Goal: Leave review/rating: Leave review/rating

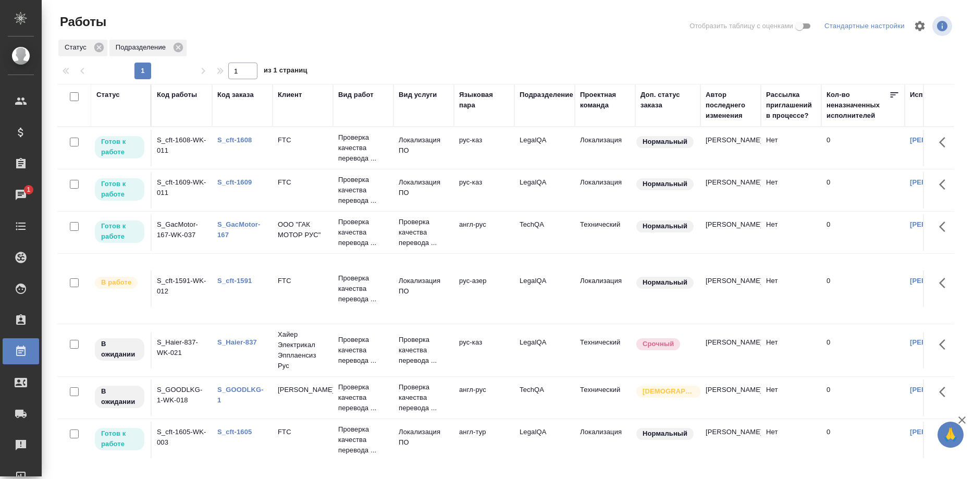
click at [835, 63] on div "1 1 из 1 страниц" at bounding box center [509, 71] width 905 height 17
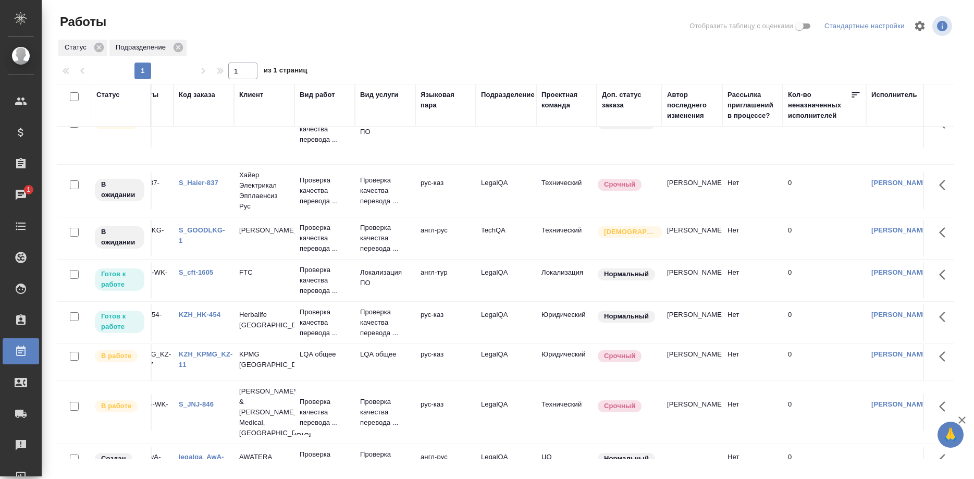
scroll to position [159, 0]
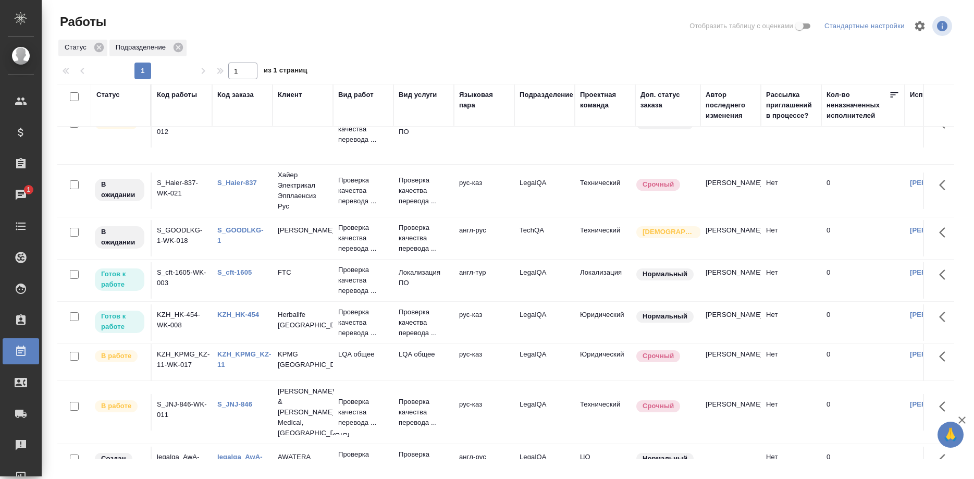
click at [240, 271] on link "S_cft-1605" at bounding box center [234, 272] width 34 height 8
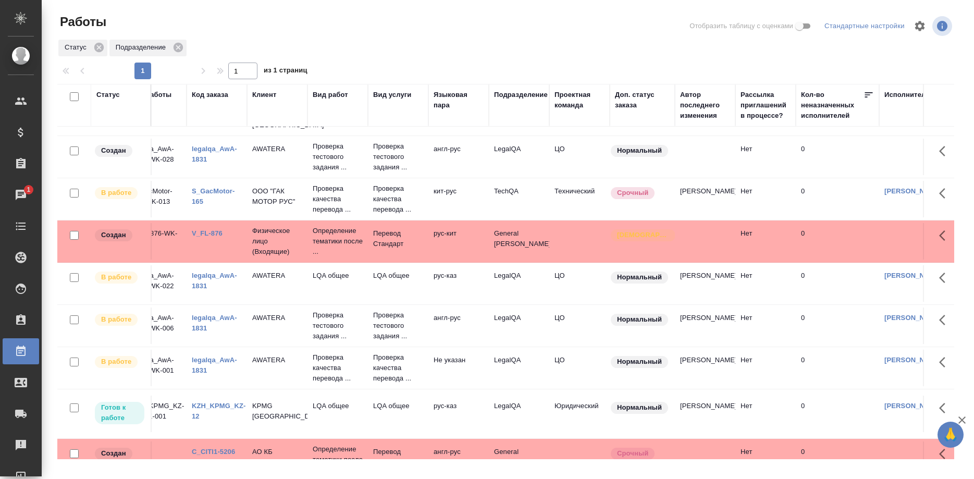
scroll to position [425, 20]
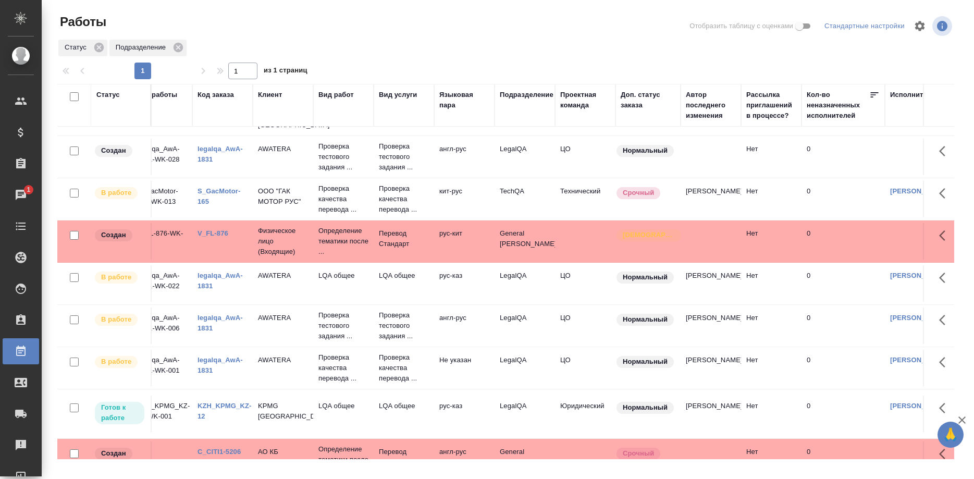
click at [227, 402] on link "KZH_KPMG_KZ-12" at bounding box center [224, 411] width 54 height 18
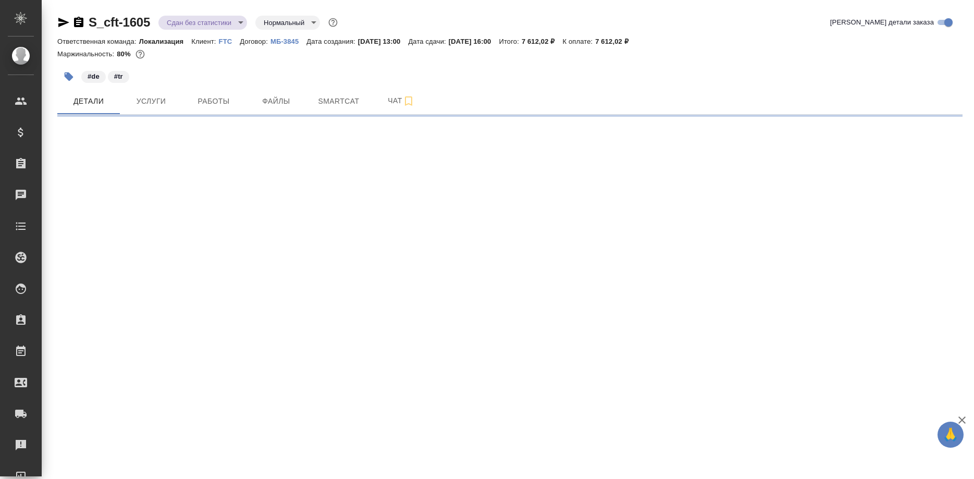
select select "RU"
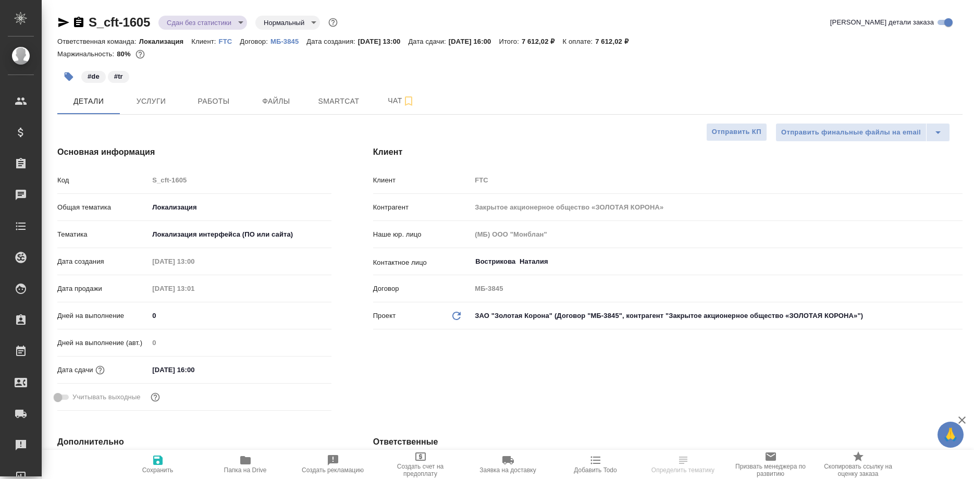
type textarea "x"
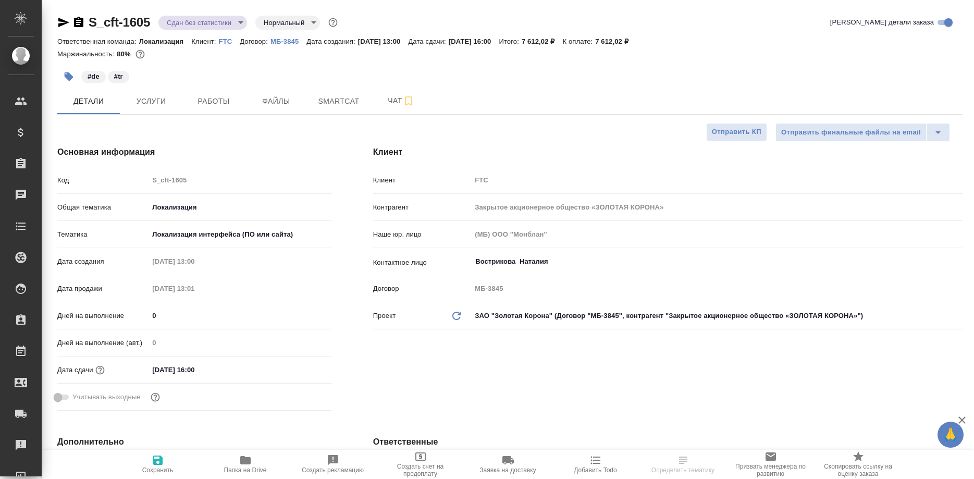
type textarea "x"
click at [222, 103] on span "Работы" at bounding box center [214, 101] width 50 height 13
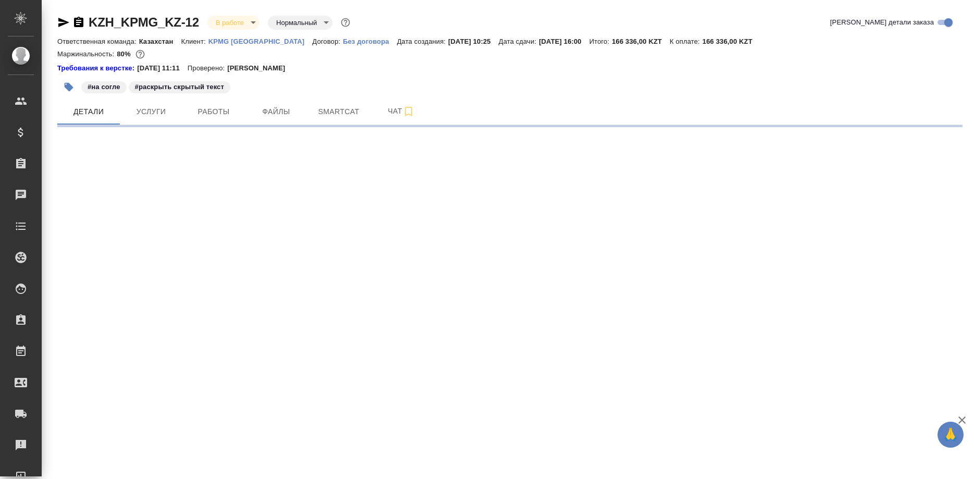
select select "RU"
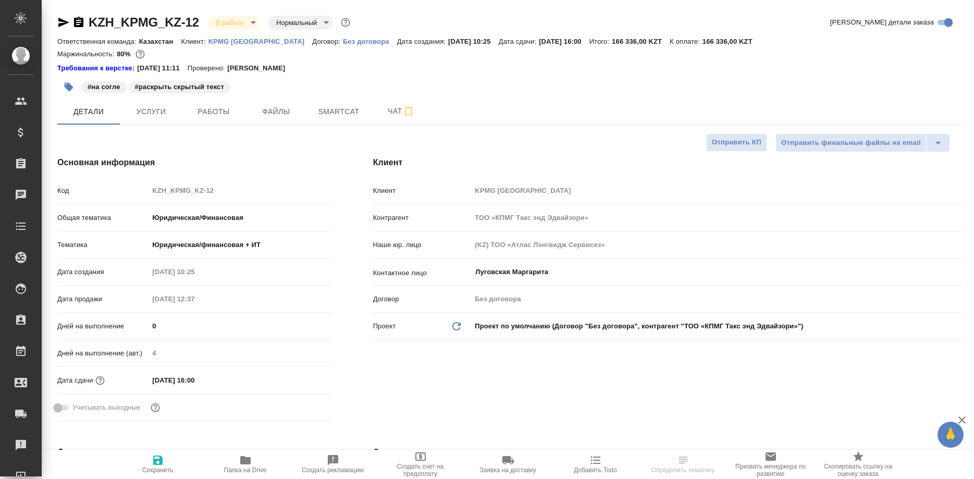
type textarea "x"
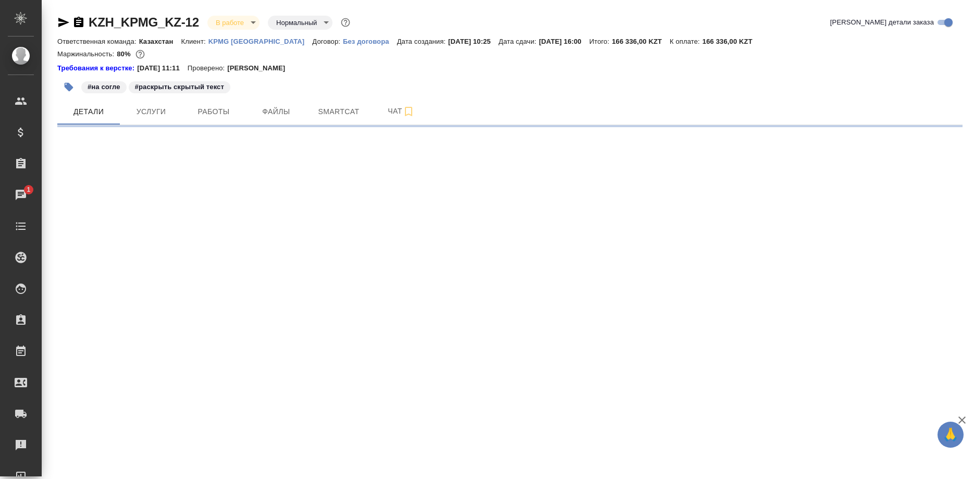
select select "RU"
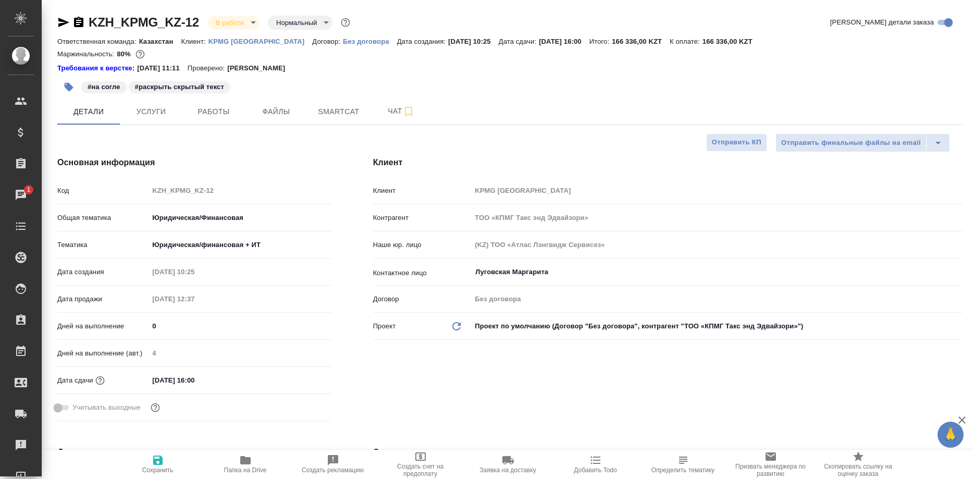
type textarea "x"
click at [351, 107] on span "Smartcat" at bounding box center [339, 111] width 50 height 13
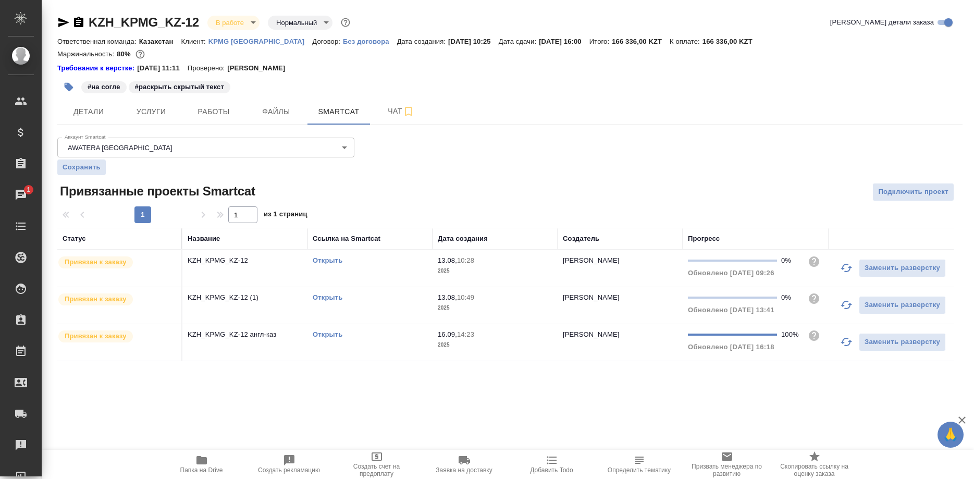
click at [324, 334] on link "Открыть" at bounding box center [328, 334] width 30 height 8
click at [316, 332] on link "Открыть" at bounding box center [328, 334] width 30 height 8
click at [53, 20] on div "KZH_KPMG_KZ-12 В работе inProgress Нормальный normal Кратко детали заказа Ответ…" at bounding box center [510, 194] width 916 height 388
click at [55, 25] on div "KZH_KPMG_KZ-12 В работе inProgress Нормальный normal Кратко детали заказа Ответ…" at bounding box center [510, 194] width 916 height 388
click at [57, 19] on icon "button" at bounding box center [63, 22] width 13 height 13
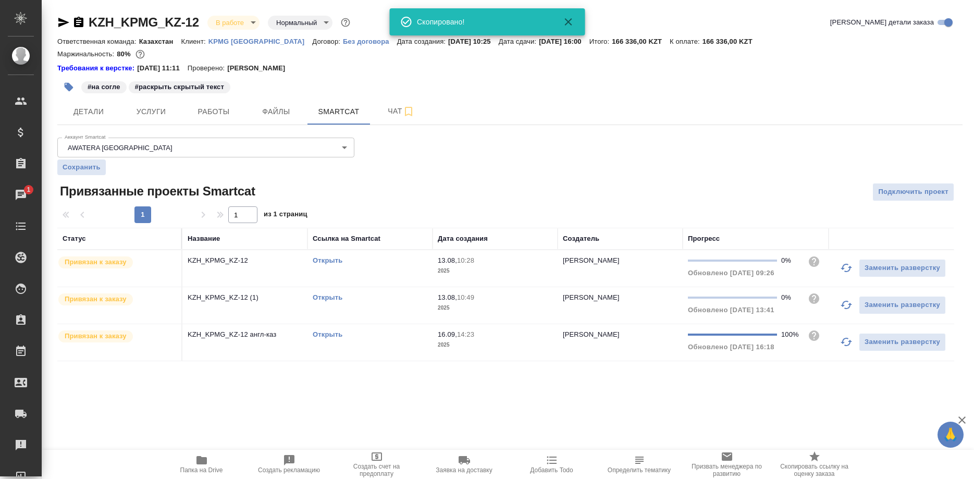
click at [101, 384] on div "KZH_KPMG_KZ-12 В работе inProgress Нормальный normal Кратко детали заказа Ответ…" at bounding box center [510, 194] width 916 height 388
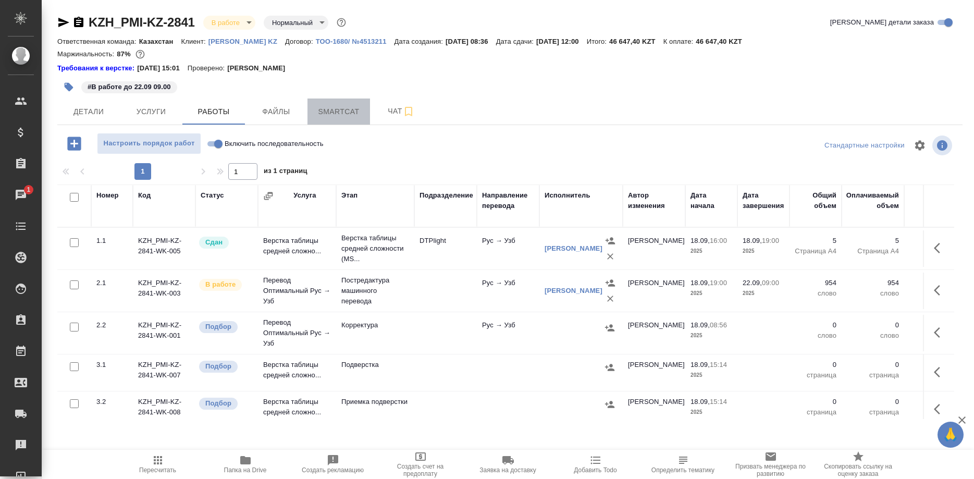
click at [330, 106] on span "Smartcat" at bounding box center [339, 111] width 50 height 13
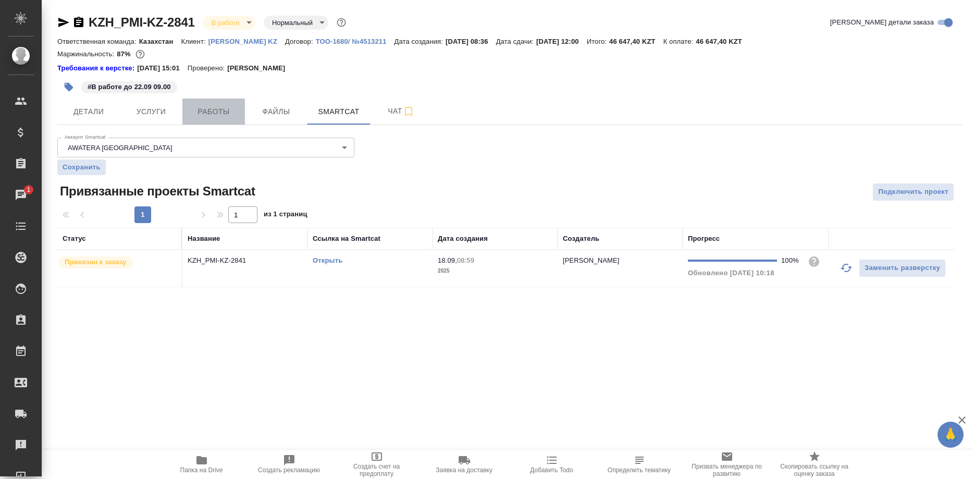
click at [219, 104] on button "Работы" at bounding box center [213, 111] width 63 height 26
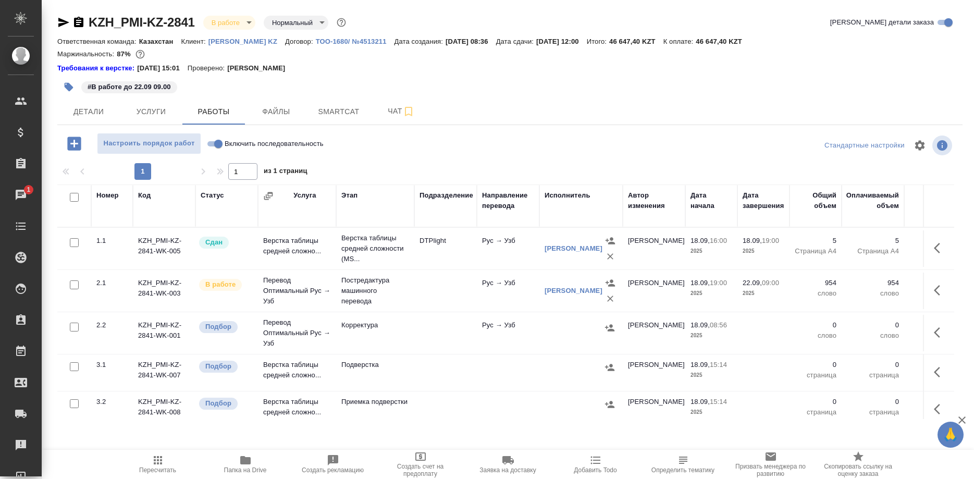
drag, startPoint x: 383, startPoint y: 412, endPoint x: 566, endPoint y: 425, distance: 183.8
click at [566, 425] on div "KZH_PMI-KZ-2841 В работе inProgress Нормальный normal Кратко детали заказа Отве…" at bounding box center [510, 222] width 916 height 445
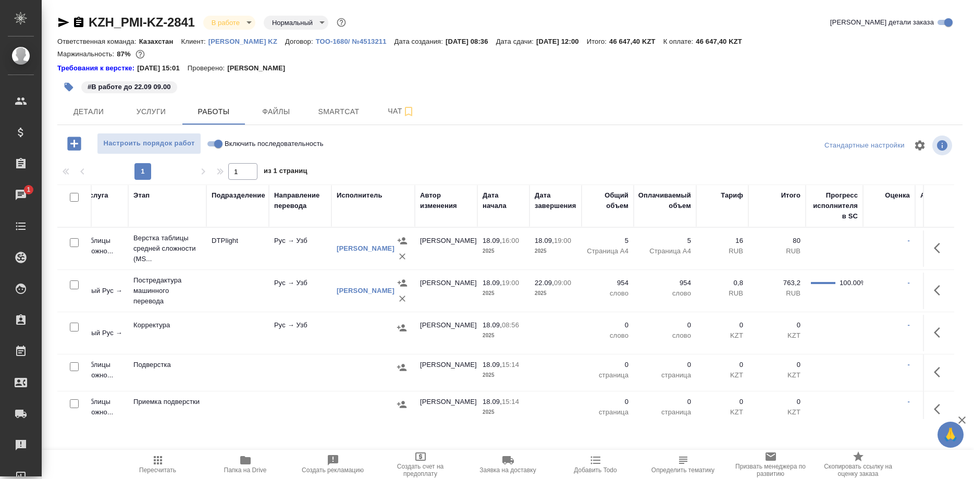
scroll to position [0, 214]
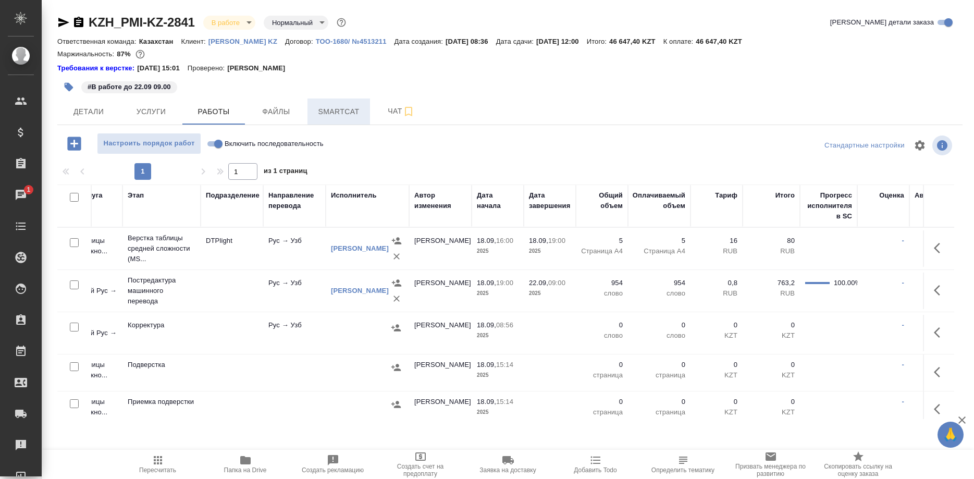
click at [330, 110] on span "Smartcat" at bounding box center [339, 111] width 50 height 13
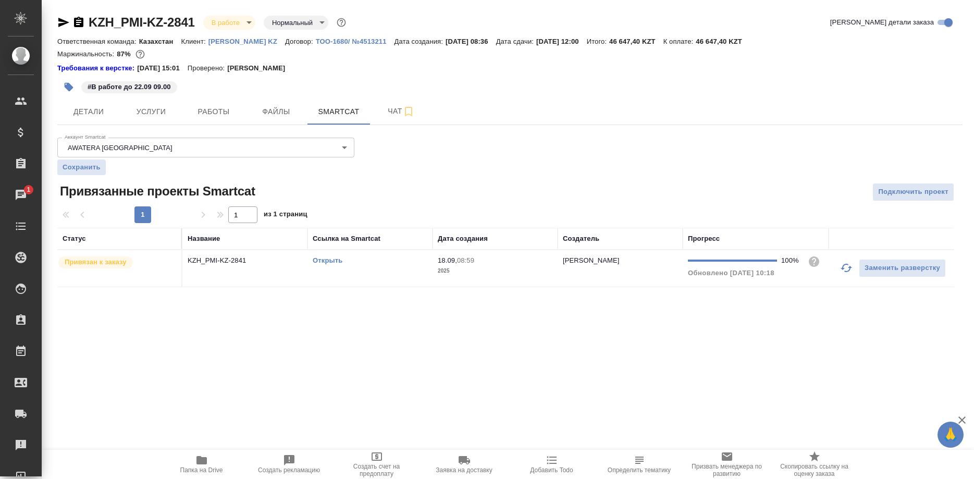
click at [325, 257] on div "Открыть" at bounding box center [370, 260] width 115 height 10
click at [324, 262] on link "Открыть" at bounding box center [328, 260] width 30 height 8
click at [236, 111] on span "Работы" at bounding box center [214, 111] width 50 height 13
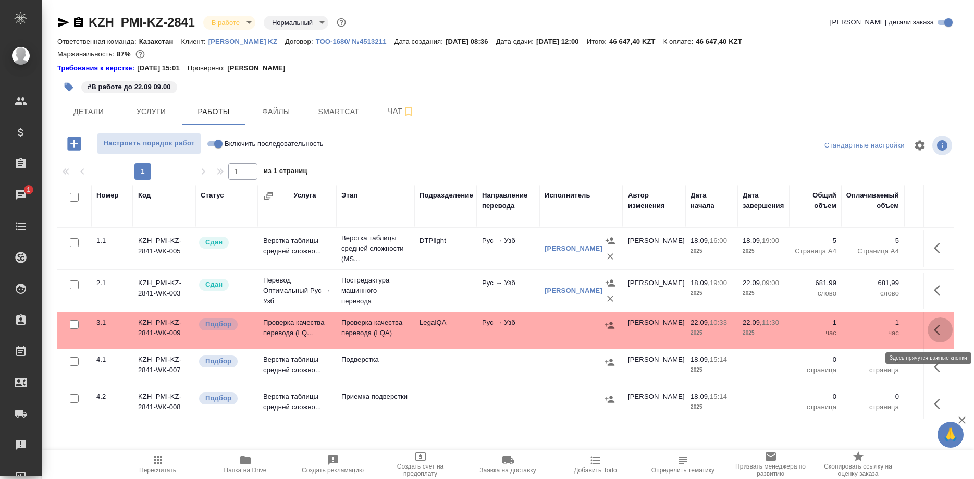
click at [936, 330] on icon "button" at bounding box center [937, 330] width 6 height 10
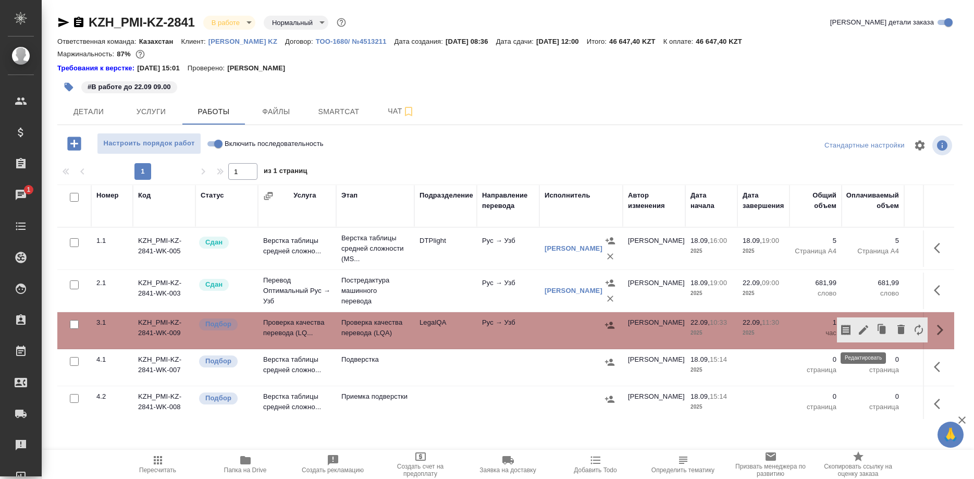
click at [864, 333] on icon "button" at bounding box center [863, 329] width 9 height 9
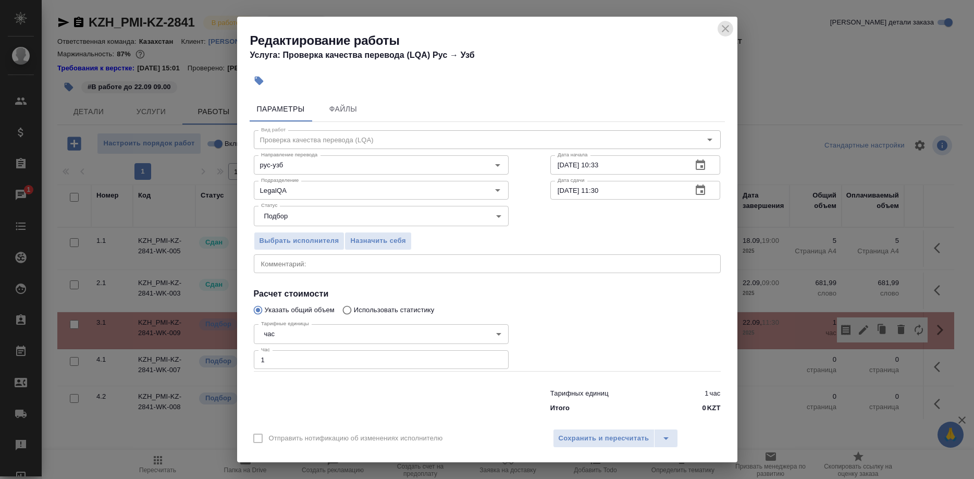
click at [721, 33] on icon "close" at bounding box center [725, 28] width 13 height 13
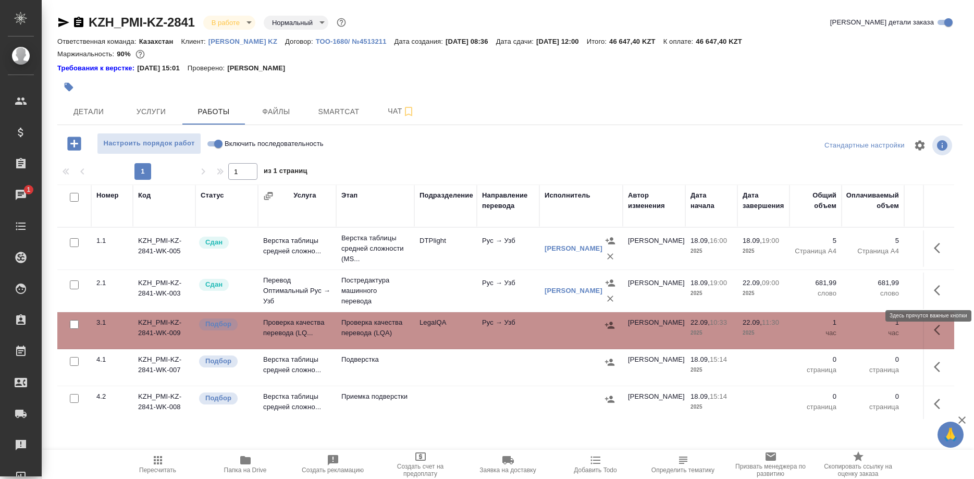
click at [931, 288] on button "button" at bounding box center [939, 290] width 25 height 25
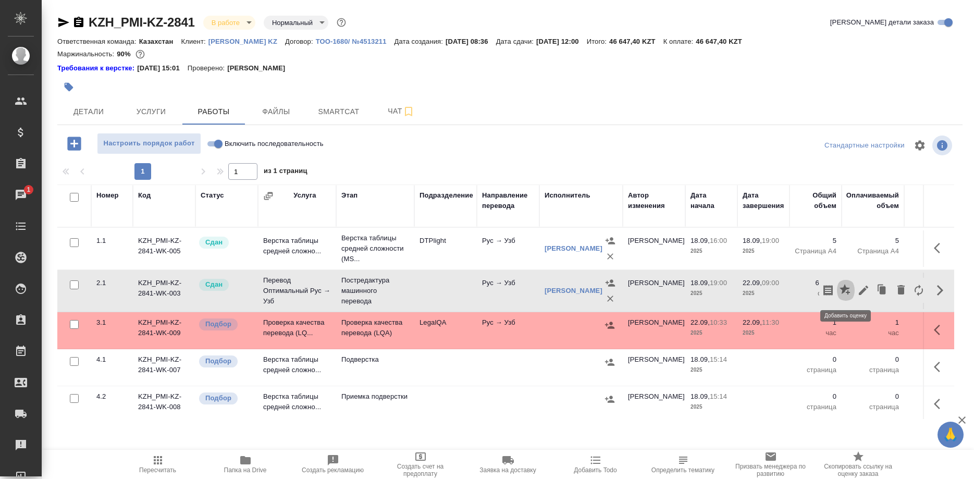
click at [839, 291] on icon "button" at bounding box center [845, 290] width 13 height 13
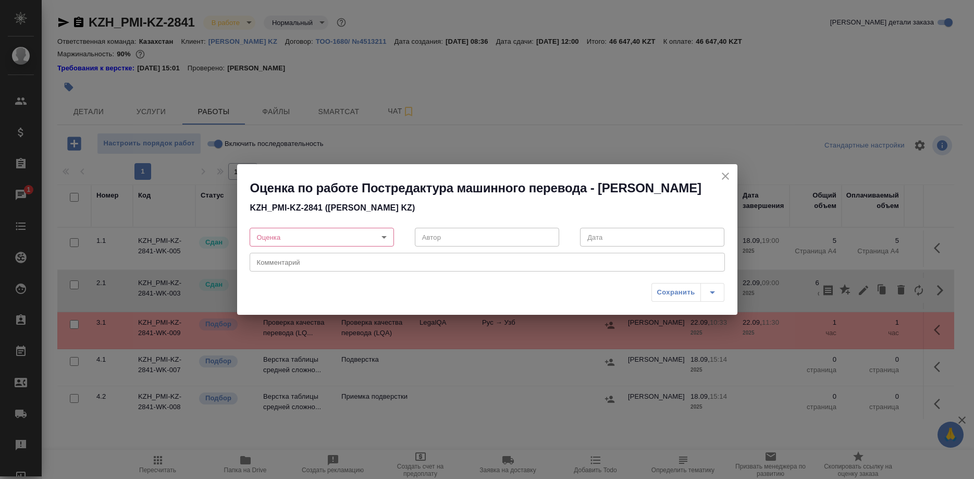
click at [366, 243] on body "🙏 .cls-1 fill:#fff; AWATERA Shirina Sabina Клиенты Спецификации Заказы 1 Чаты T…" at bounding box center [487, 239] width 974 height 479
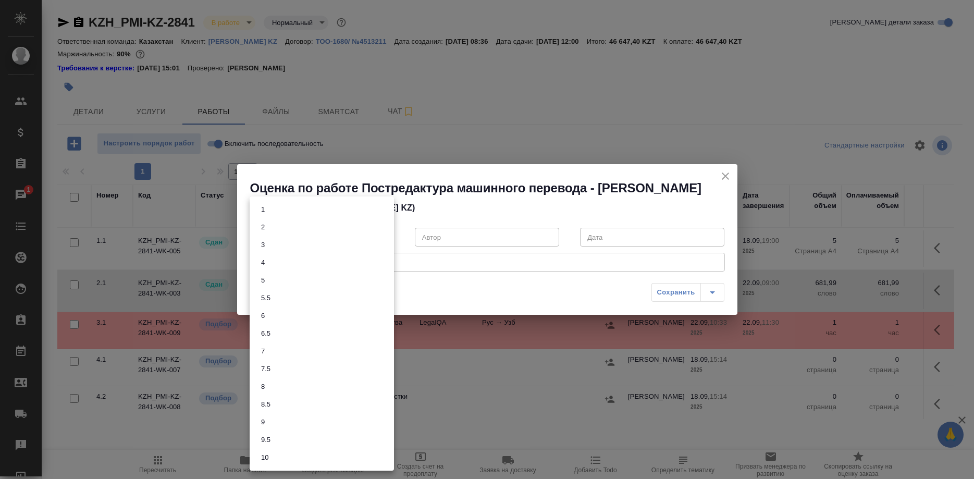
click at [267, 350] on li "7" at bounding box center [322, 351] width 144 height 18
type input "7"
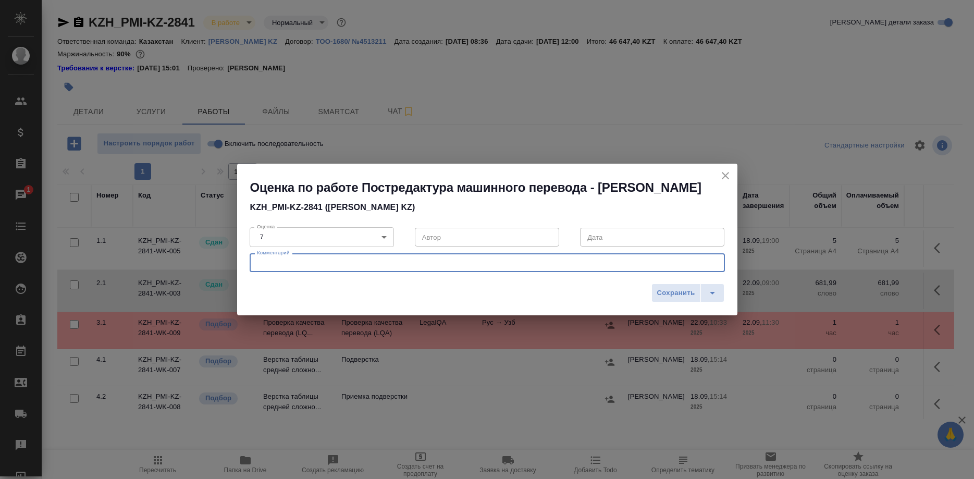
click at [386, 267] on textarea at bounding box center [487, 263] width 461 height 8
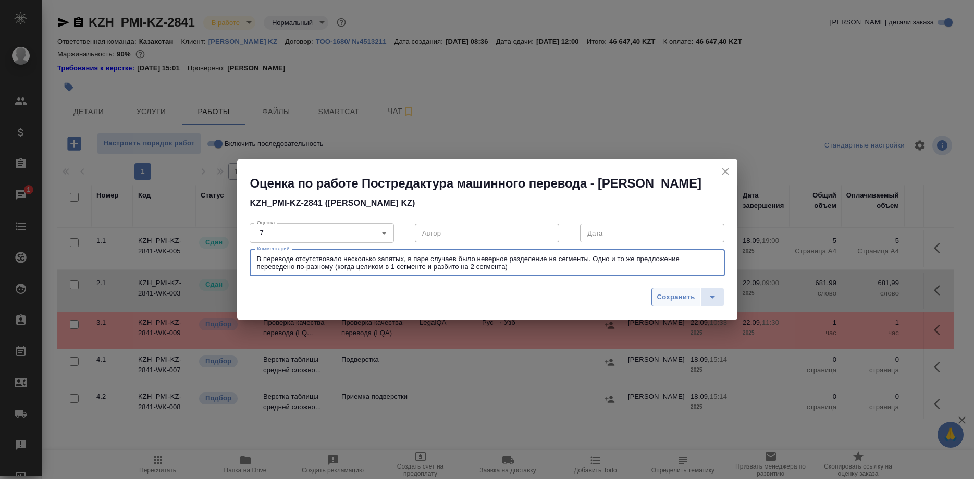
type textarea "В переводе отсутствовало несколько запятых, в паре случаев было неверное раздел…"
click at [673, 302] on span "Сохранить" at bounding box center [676, 297] width 38 height 12
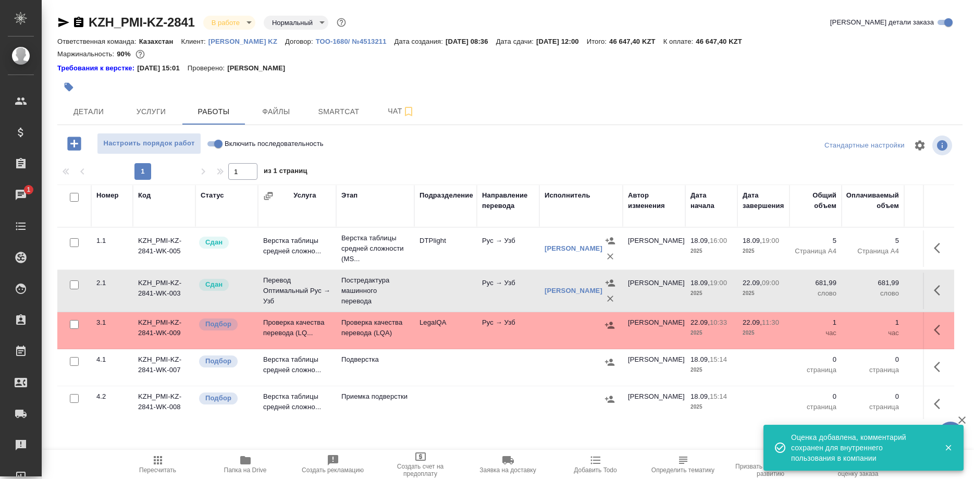
click at [189, 91] on div at bounding box center [358, 87] width 603 height 23
click at [159, 460] on icon "button" at bounding box center [158, 460] width 8 height 8
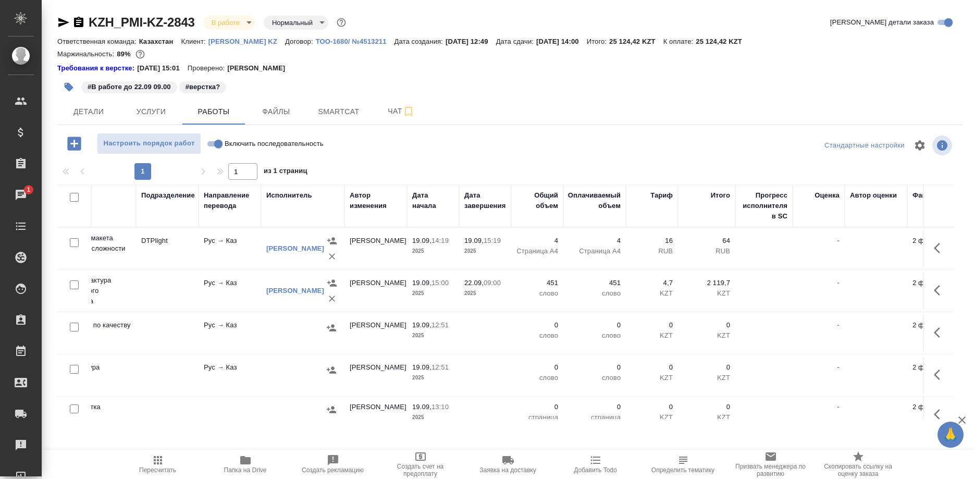
scroll to position [0, 290]
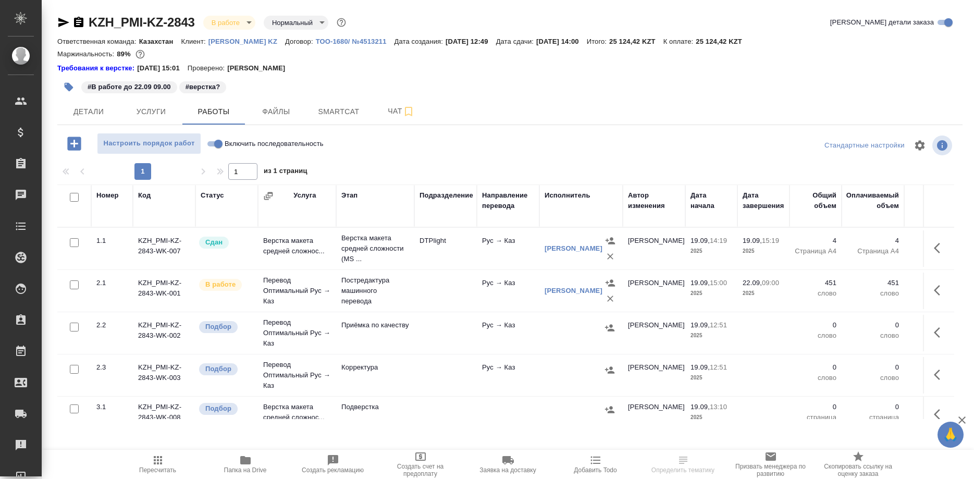
scroll to position [0, 283]
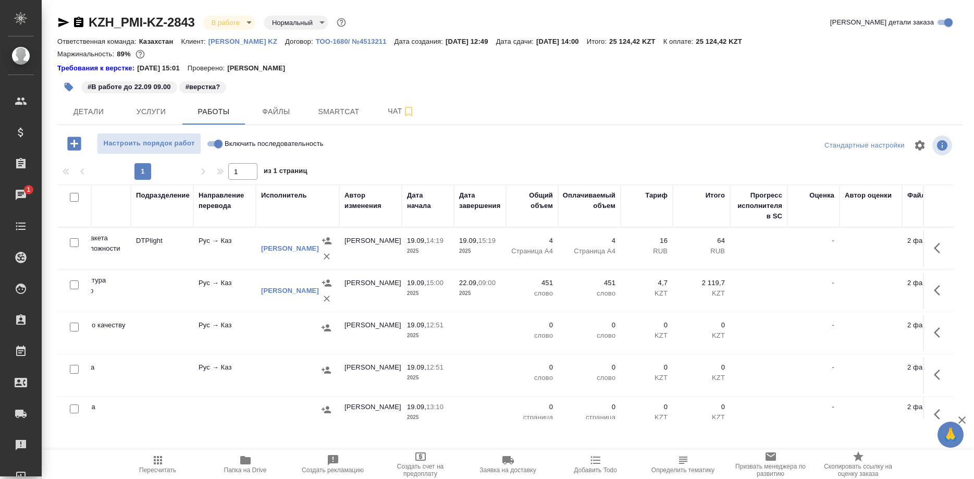
click at [175, 204] on div "Подразделение" at bounding box center [162, 205] width 52 height 31
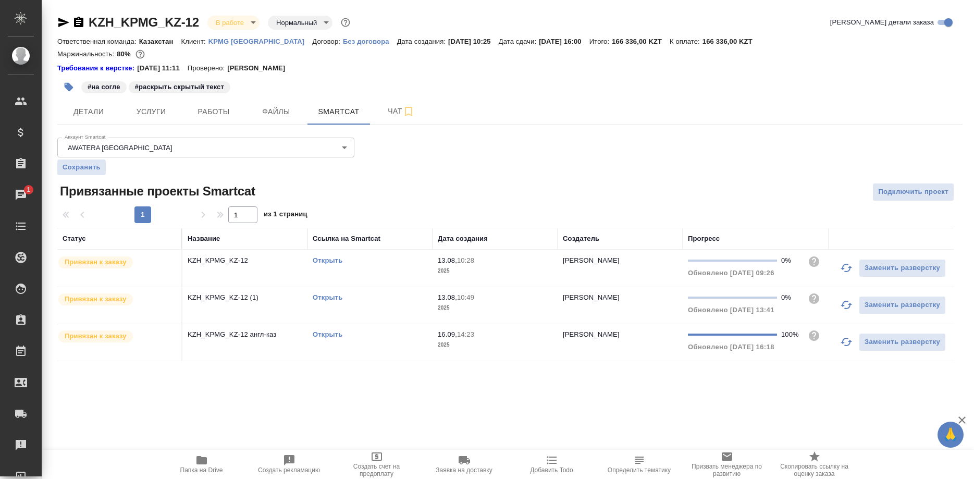
click at [329, 331] on link "Открыть" at bounding box center [328, 334] width 30 height 8
